Goal: Information Seeking & Learning: Learn about a topic

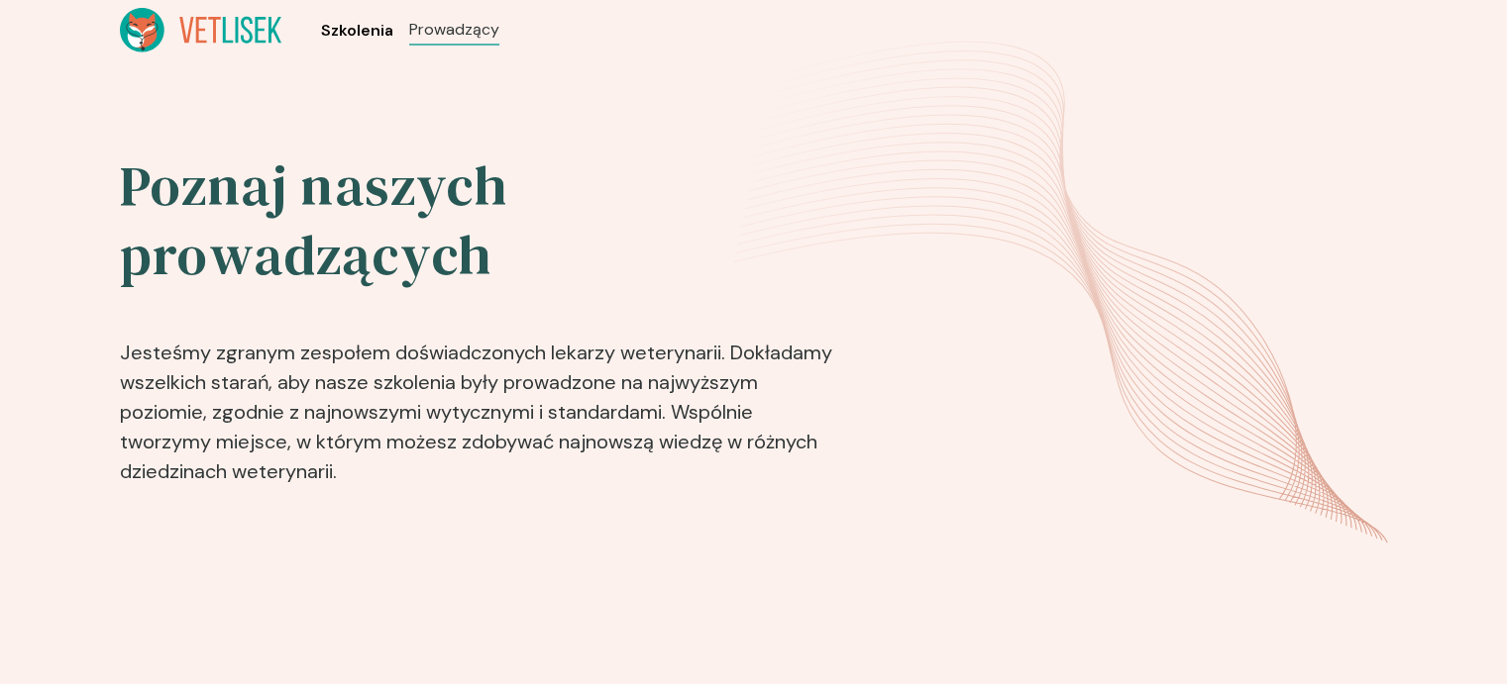
click at [347, 25] on span "Szkolenia" at bounding box center [357, 31] width 72 height 24
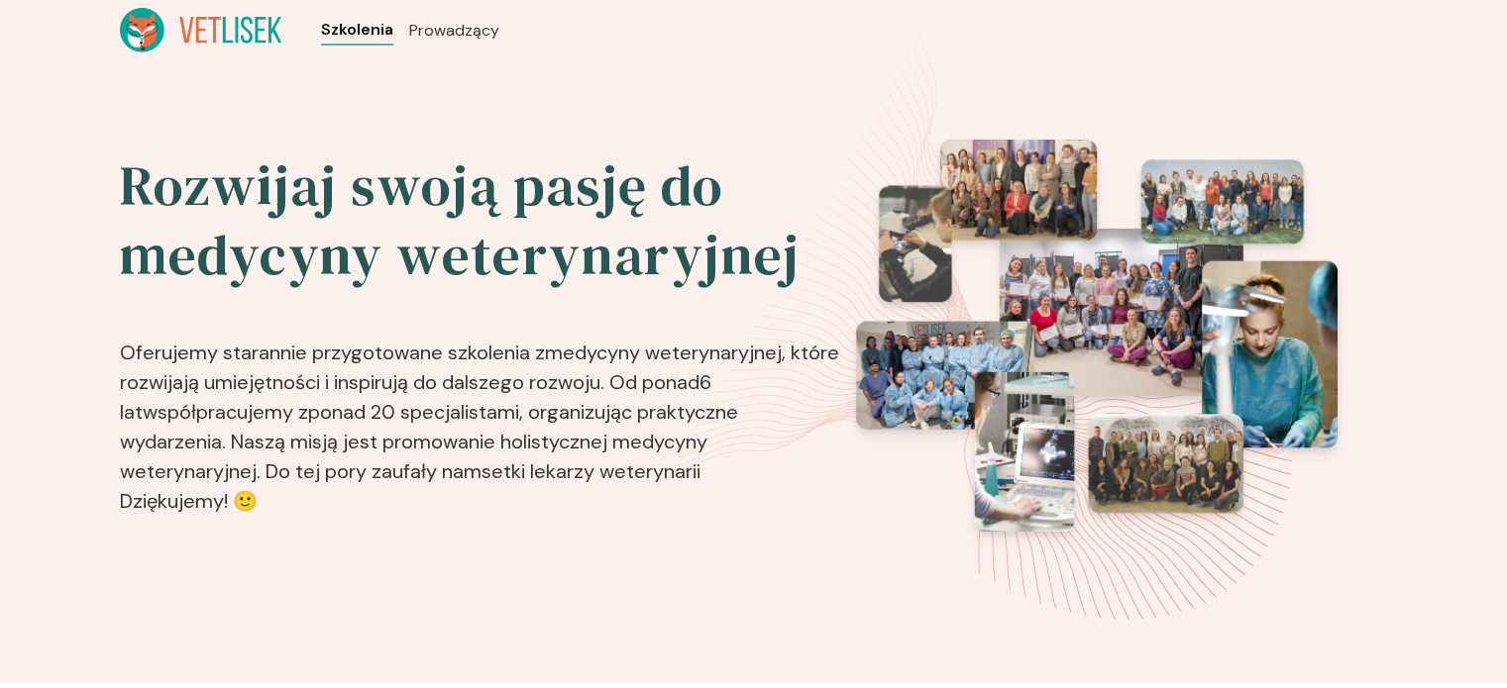
click at [353, 23] on span "Szkolenia" at bounding box center [357, 30] width 72 height 24
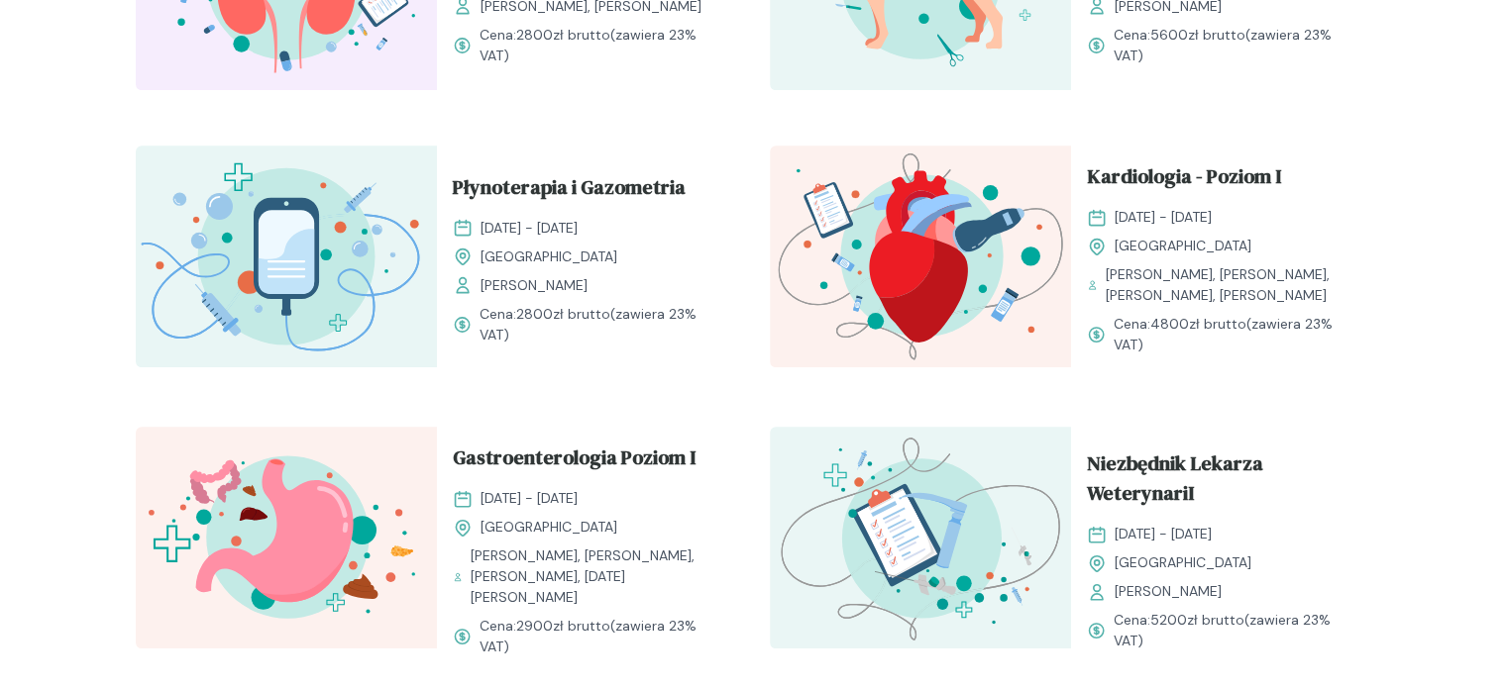
scroll to position [1189, 0]
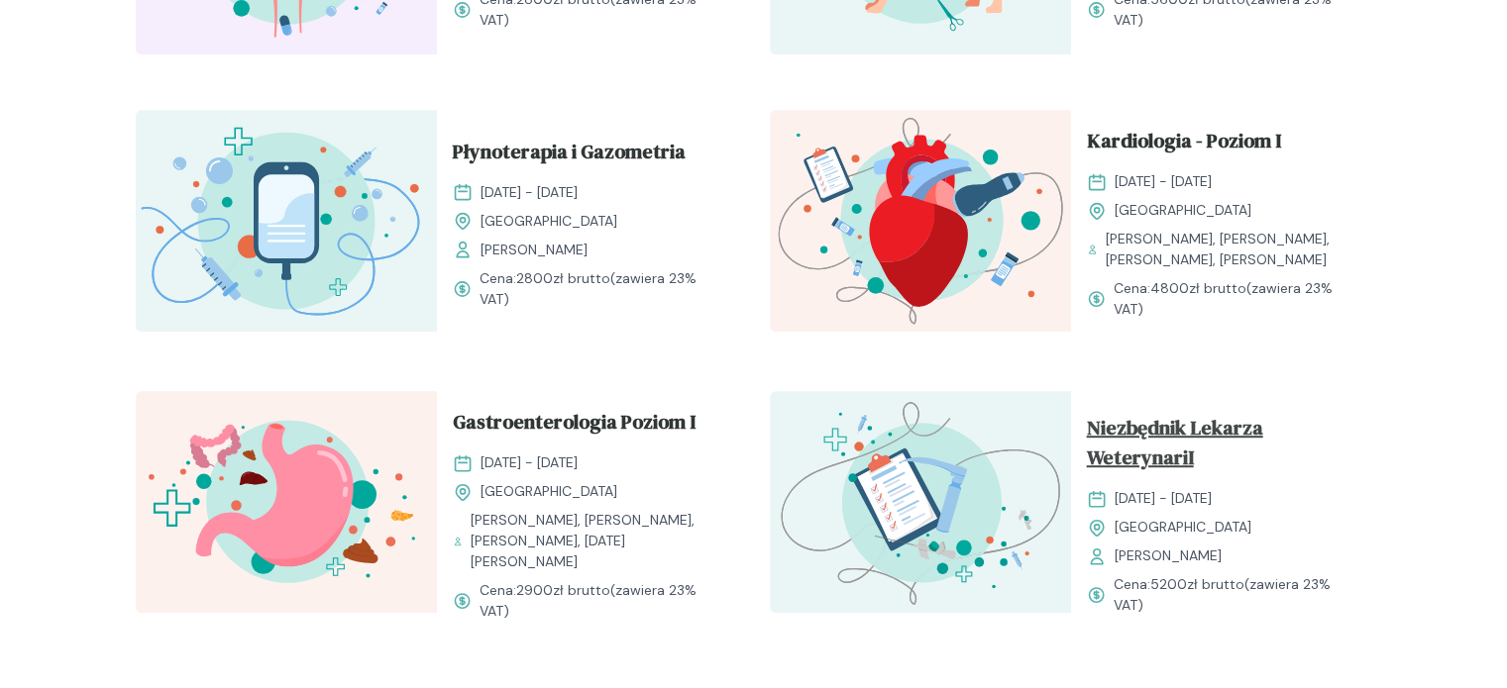
click at [1153, 436] on span "Niezbędnik Lekarza WeterynariI" at bounding box center [1221, 446] width 269 height 67
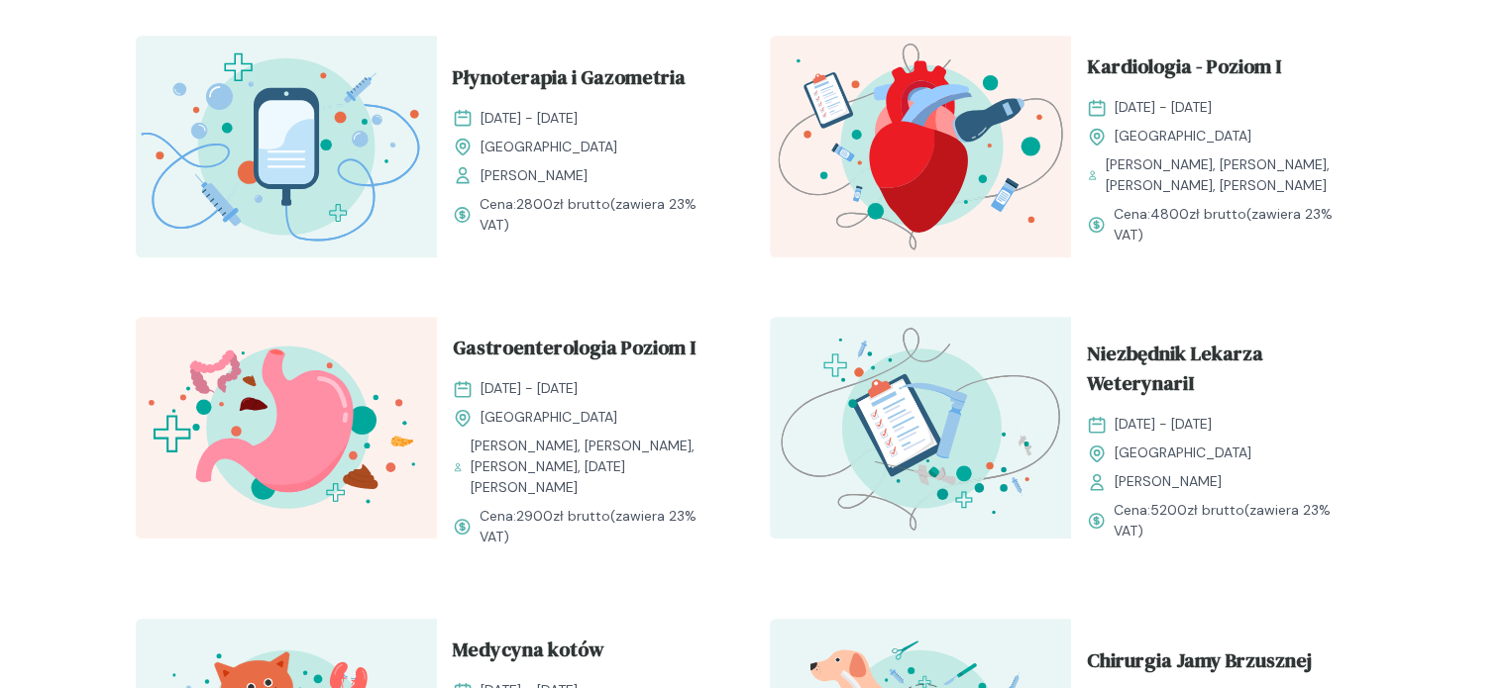
scroll to position [1486, 0]
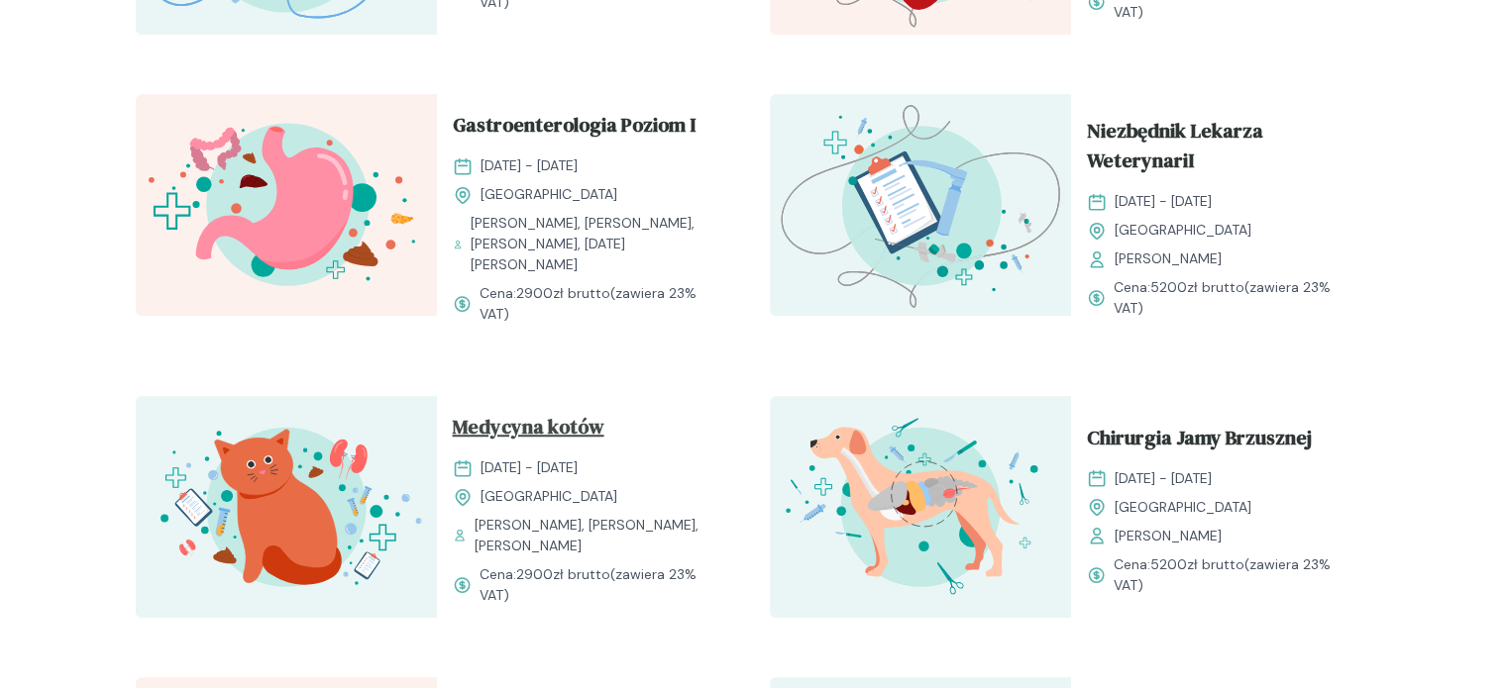
click at [484, 419] on span "Medycyna kotów" at bounding box center [529, 431] width 152 height 38
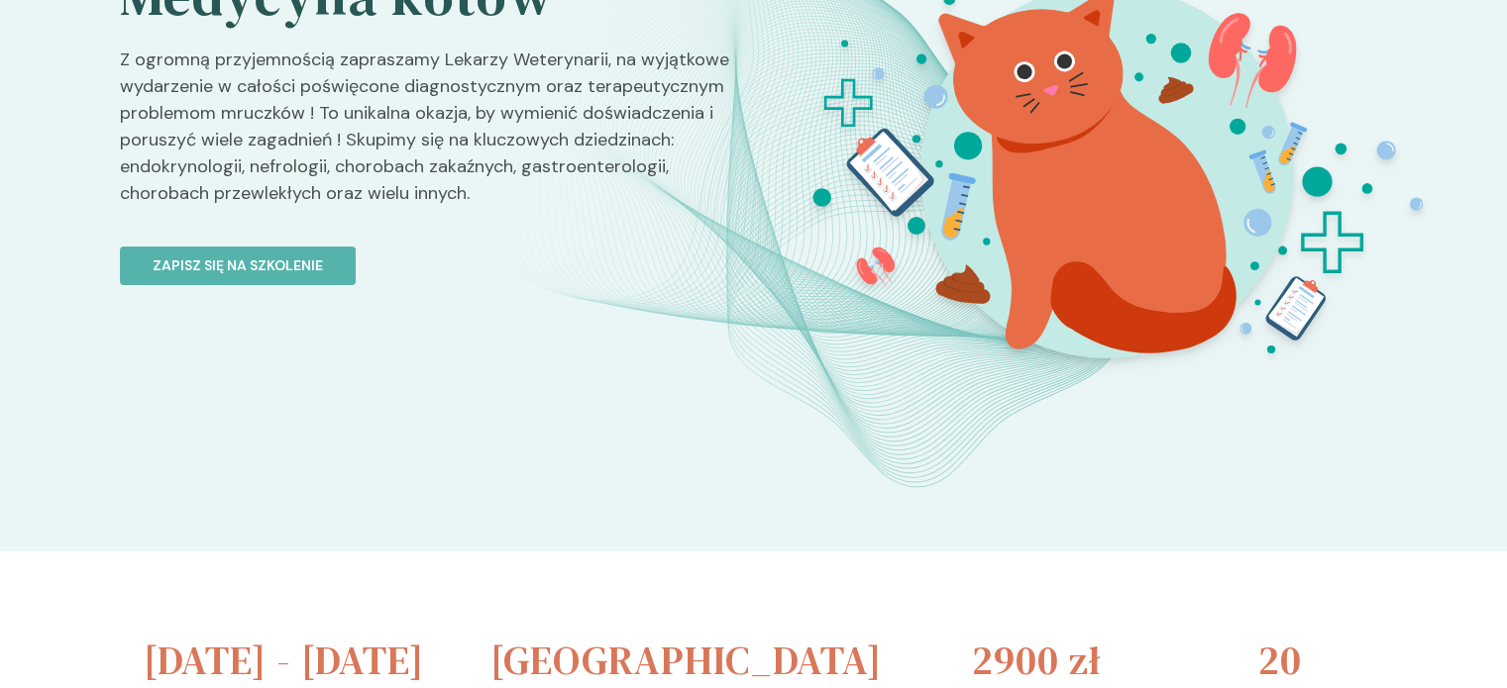
scroll to position [198, 0]
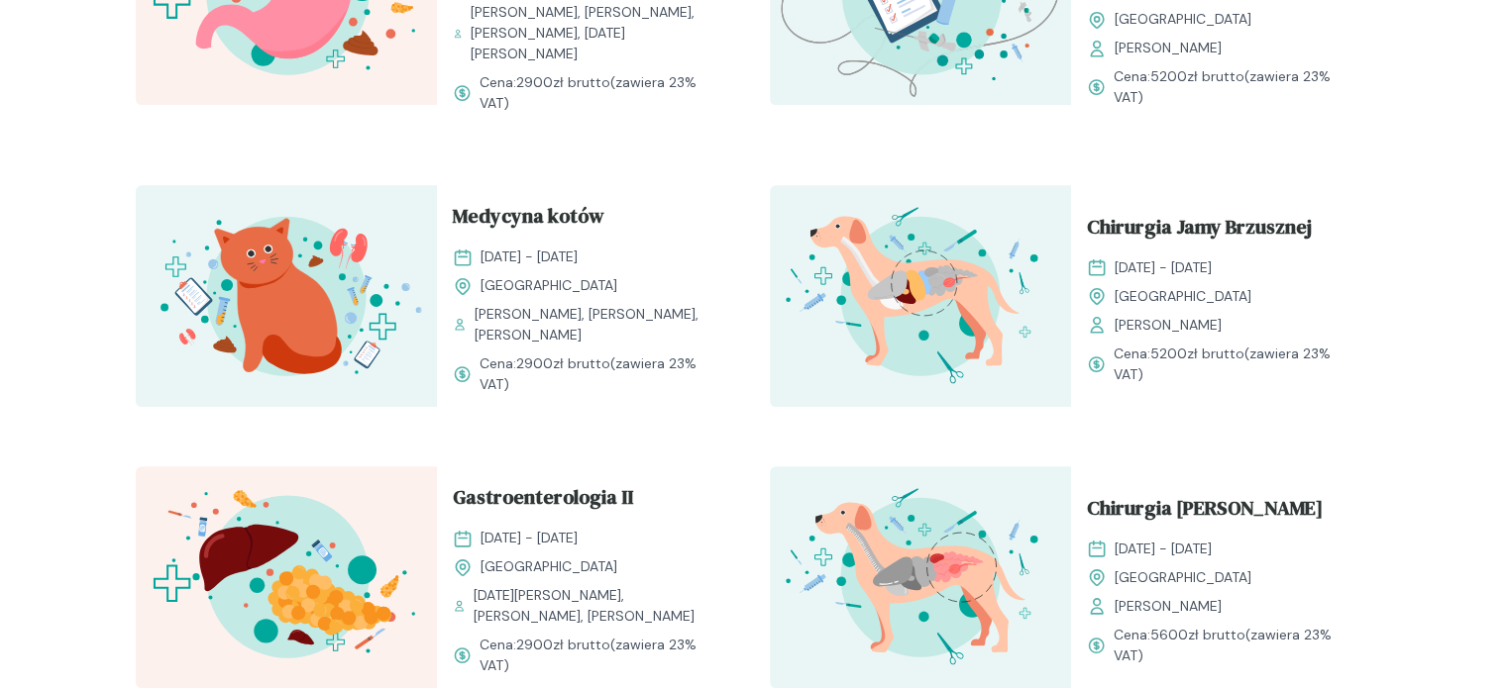
scroll to position [1783, 0]
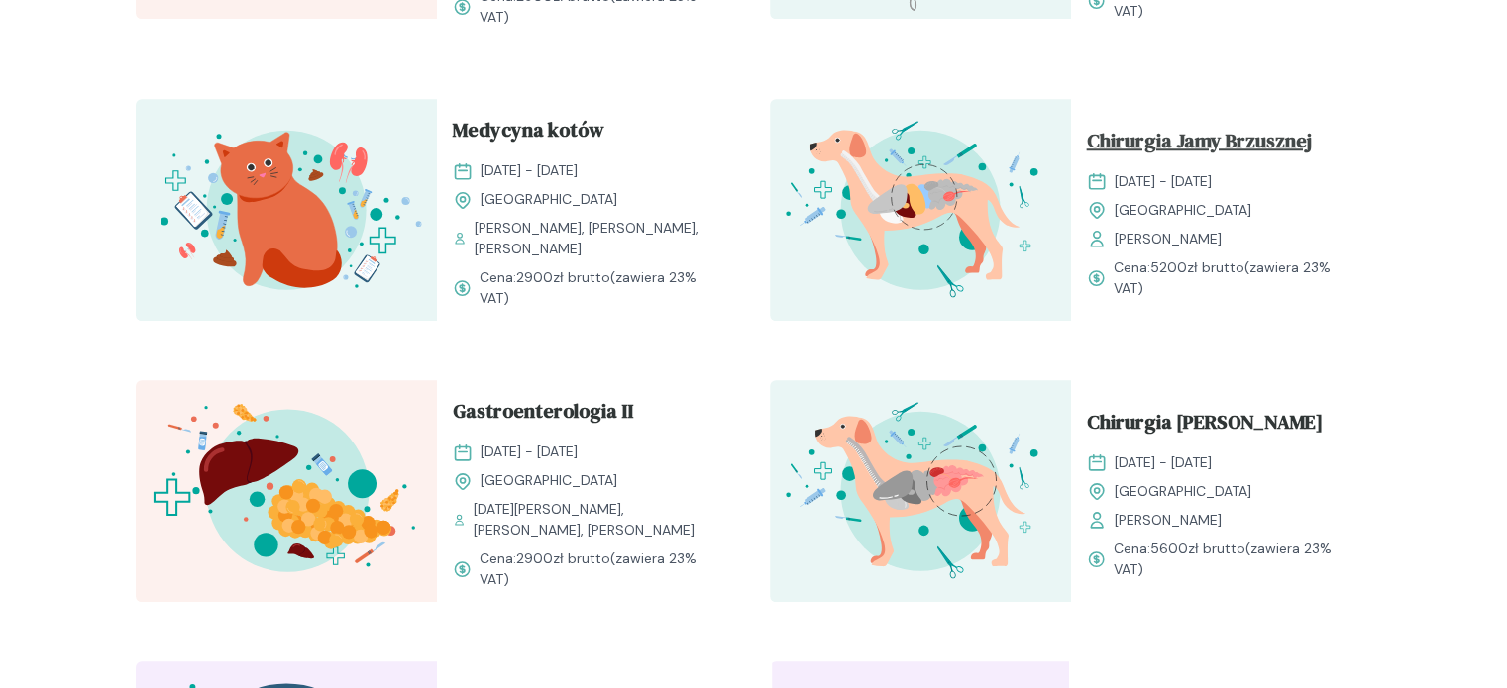
click at [1154, 133] on span "Chirurgia Jamy Brzusznej" at bounding box center [1199, 145] width 225 height 38
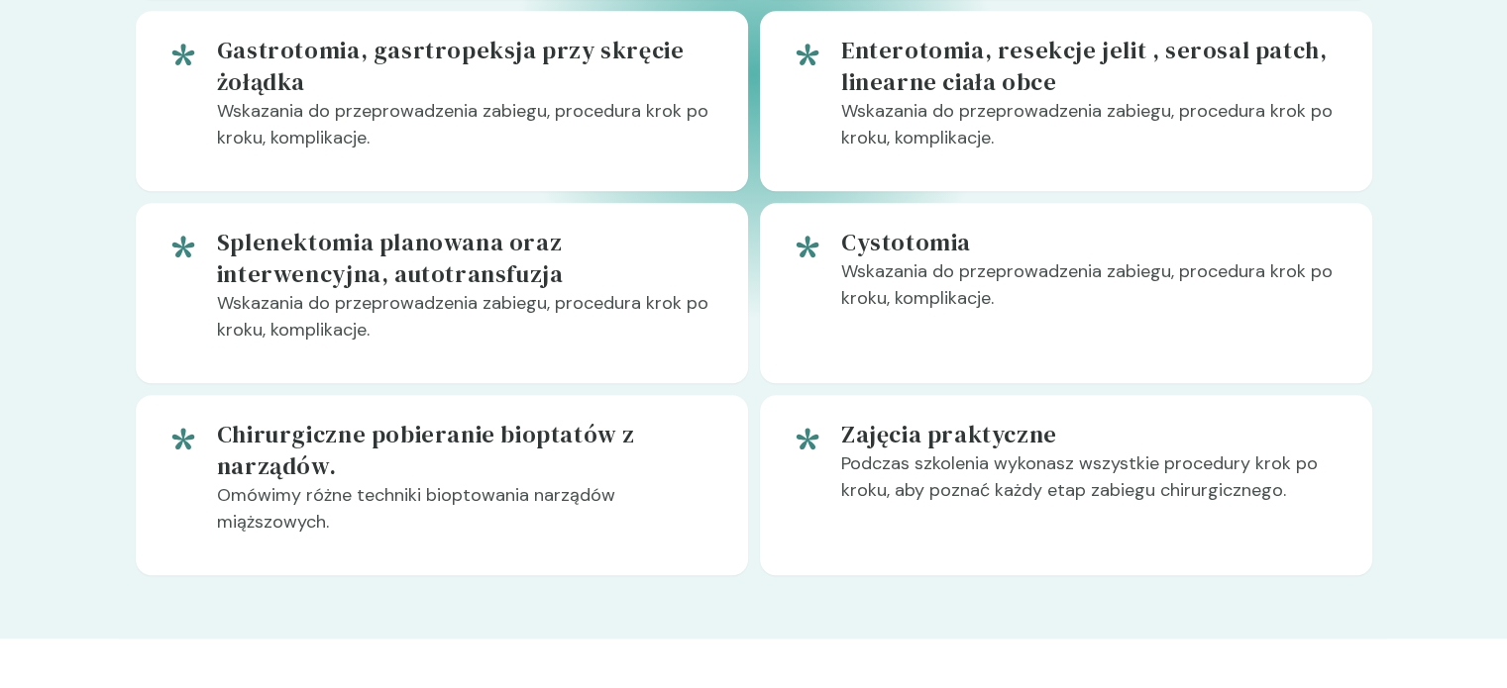
scroll to position [1189, 0]
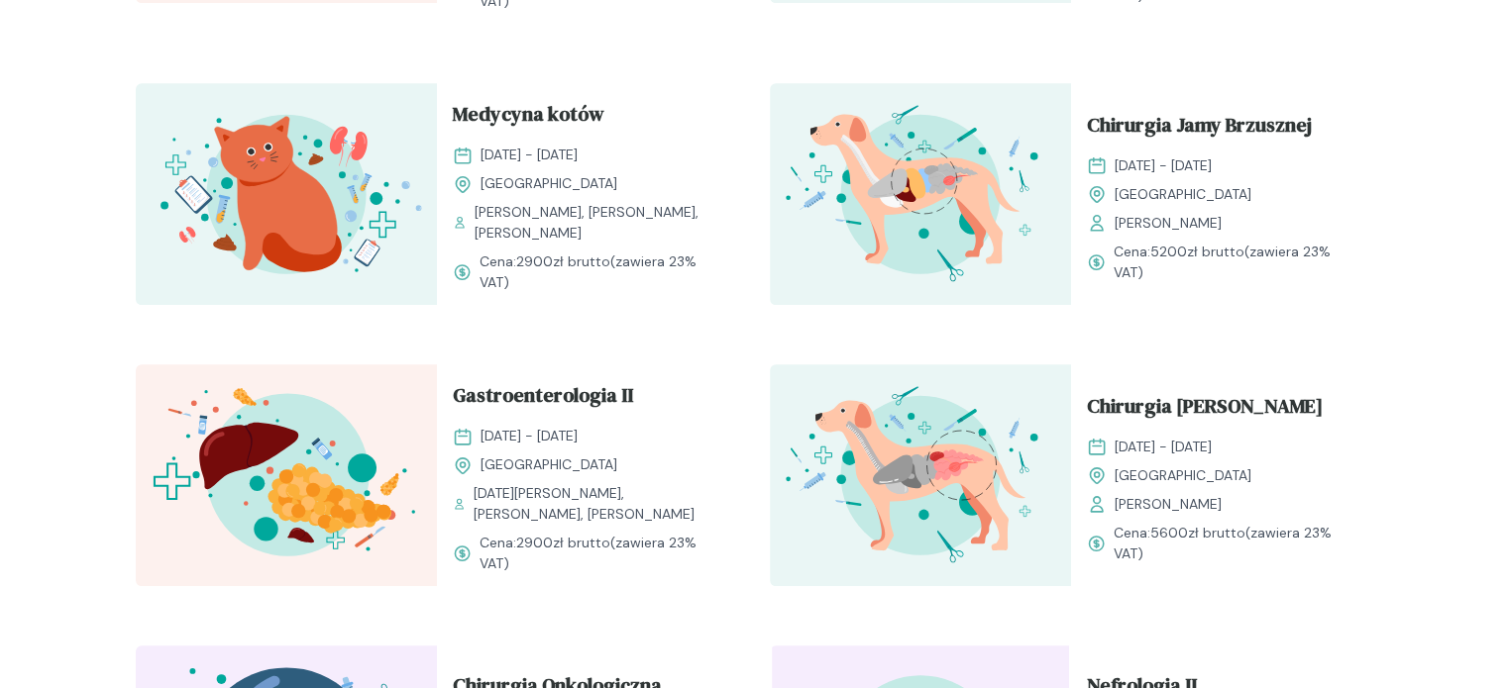
scroll to position [1783, 0]
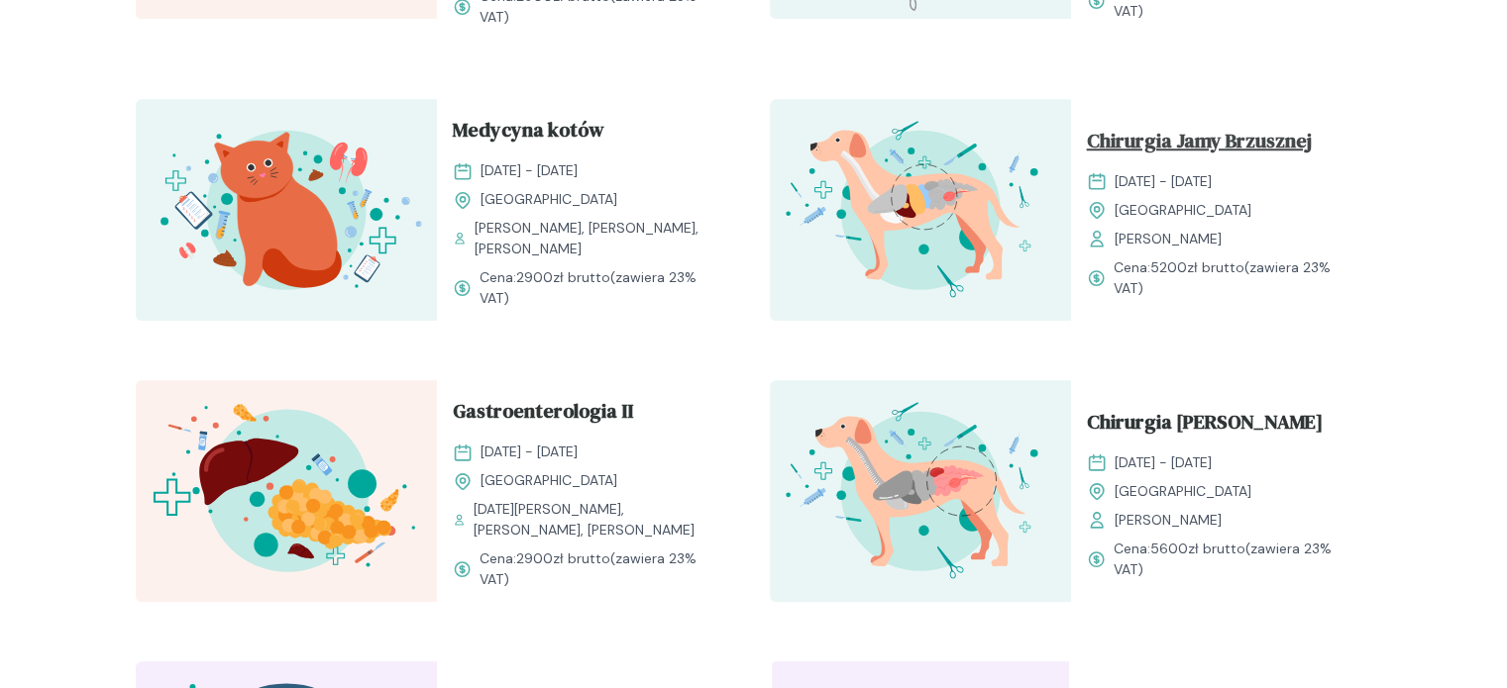
click at [1217, 143] on span "Chirurgia Jamy Brzusznej" at bounding box center [1199, 145] width 225 height 38
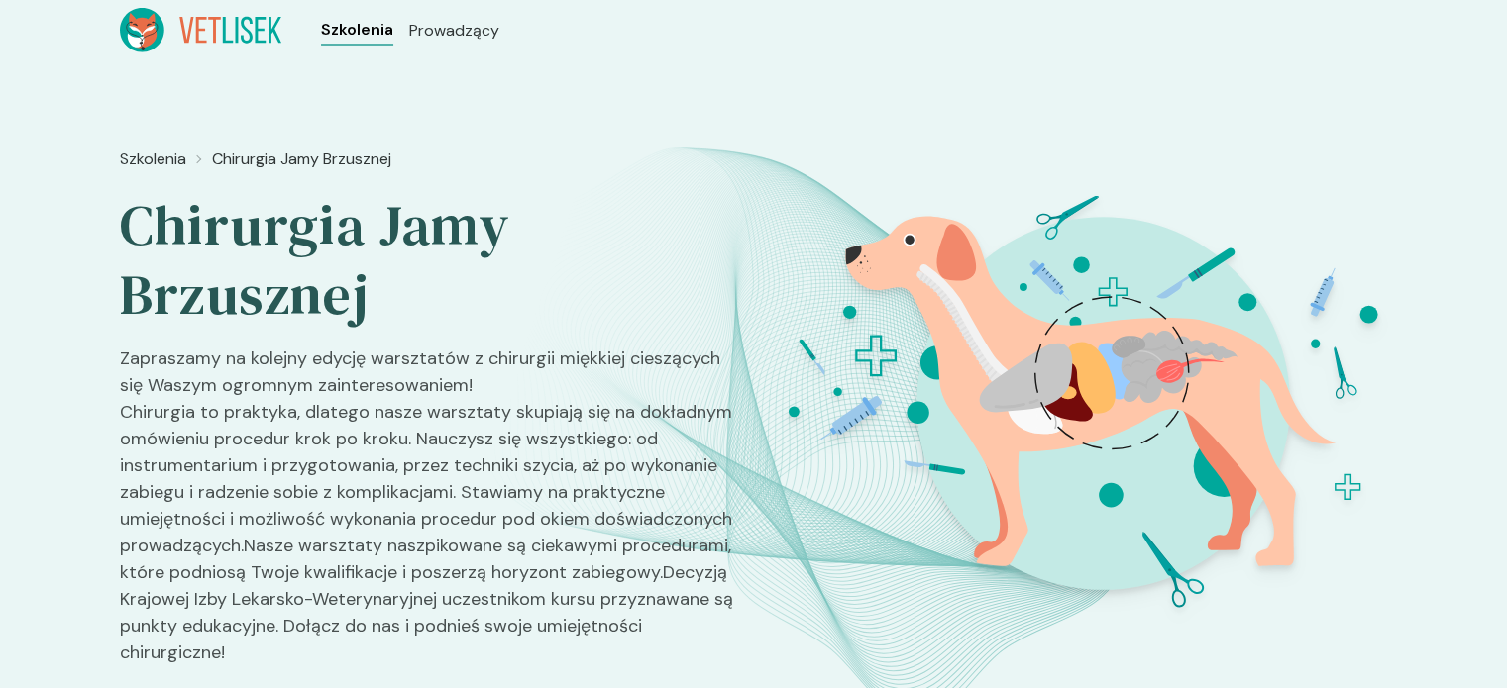
click at [345, 31] on span "Szkolenia" at bounding box center [357, 30] width 72 height 24
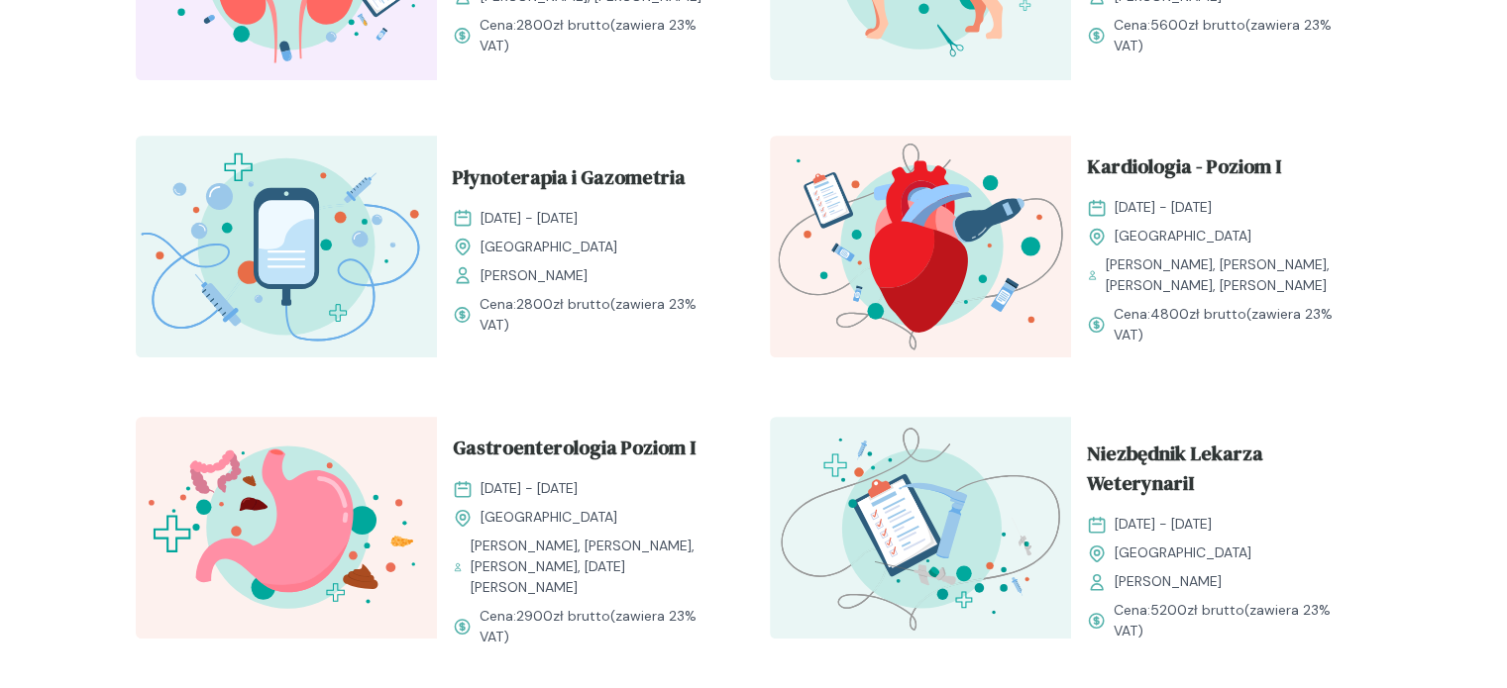
scroll to position [1387, 0]
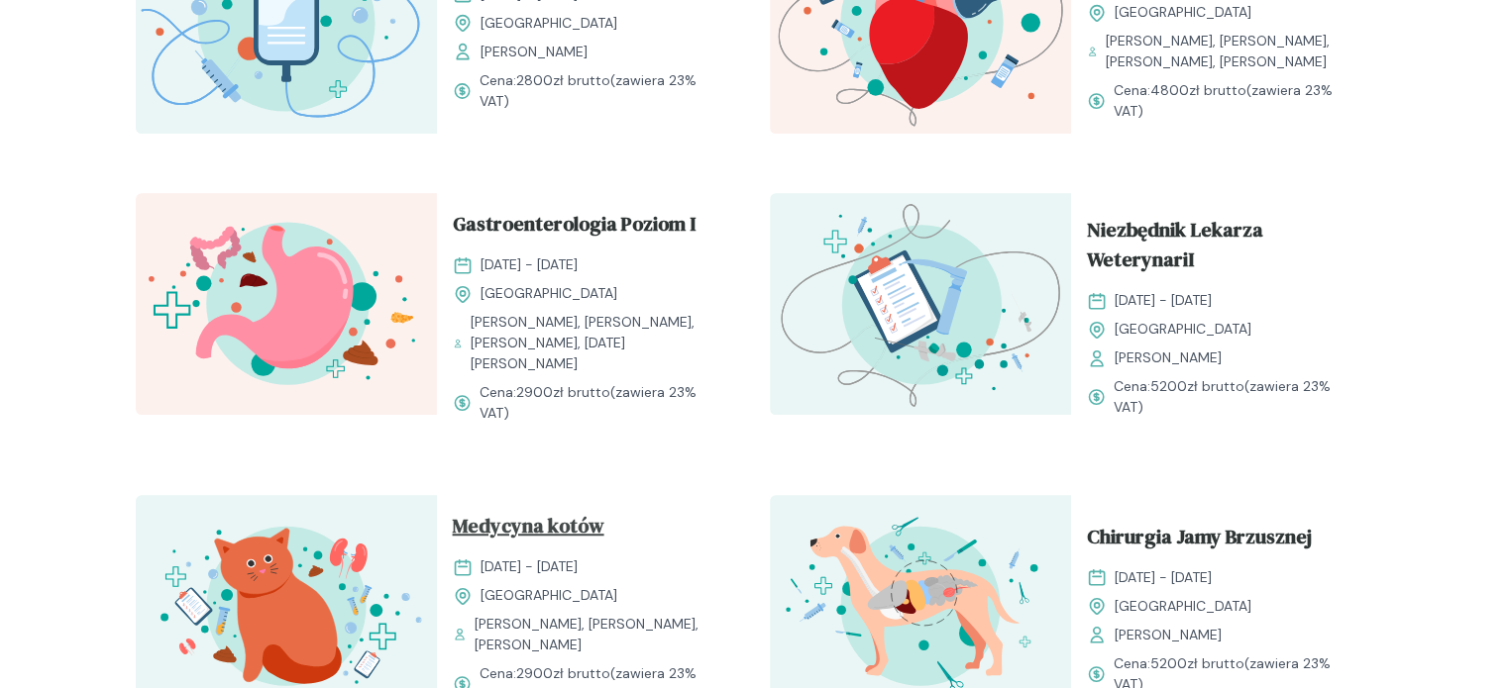
click at [503, 524] on span "Medycyna kotów" at bounding box center [529, 530] width 152 height 38
